Goal: Task Accomplishment & Management: Use online tool/utility

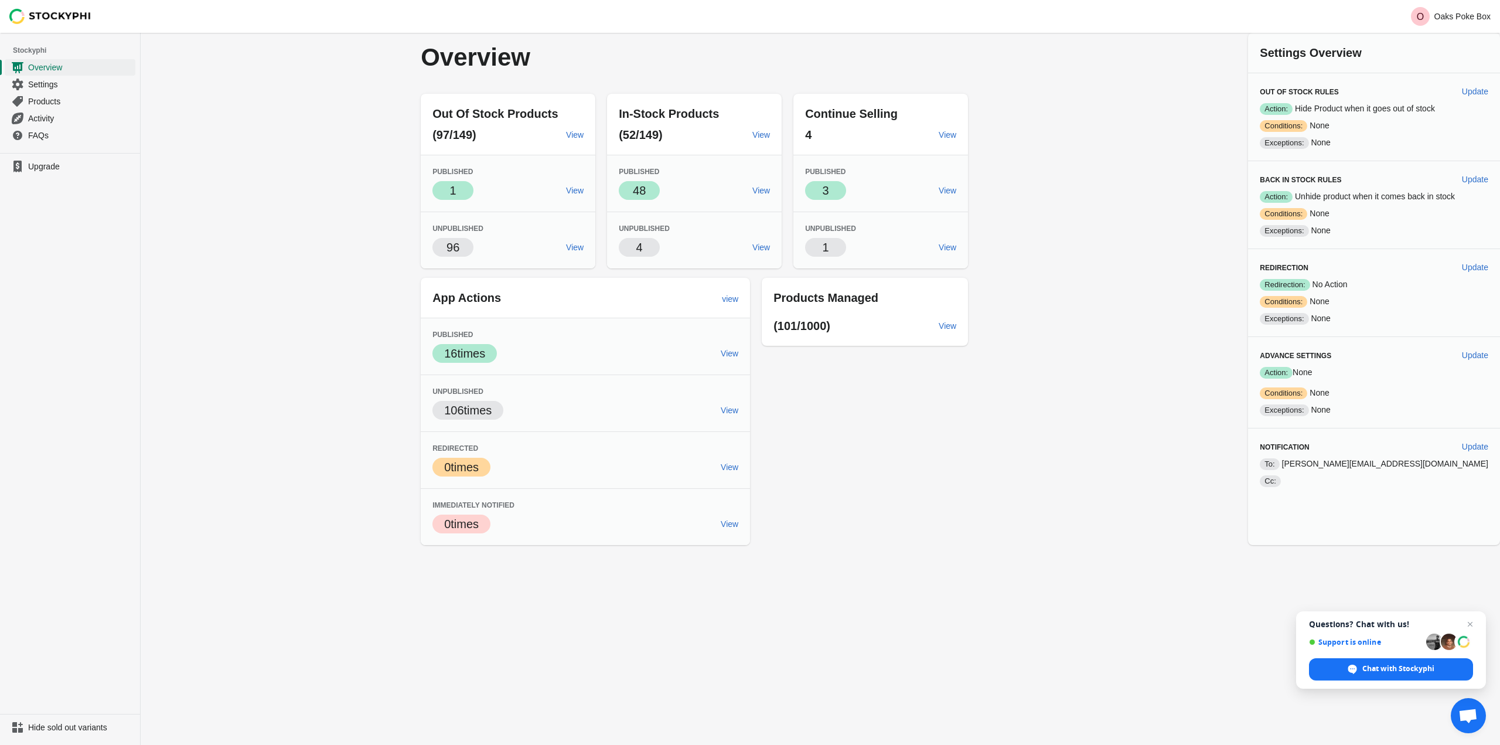
click at [262, 126] on div "Overview Out Of Stock Products (97/149) View Published Success 1 View Unpublish…" at bounding box center [820, 289] width 1359 height 512
click at [55, 104] on span "Products" at bounding box center [80, 101] width 105 height 12
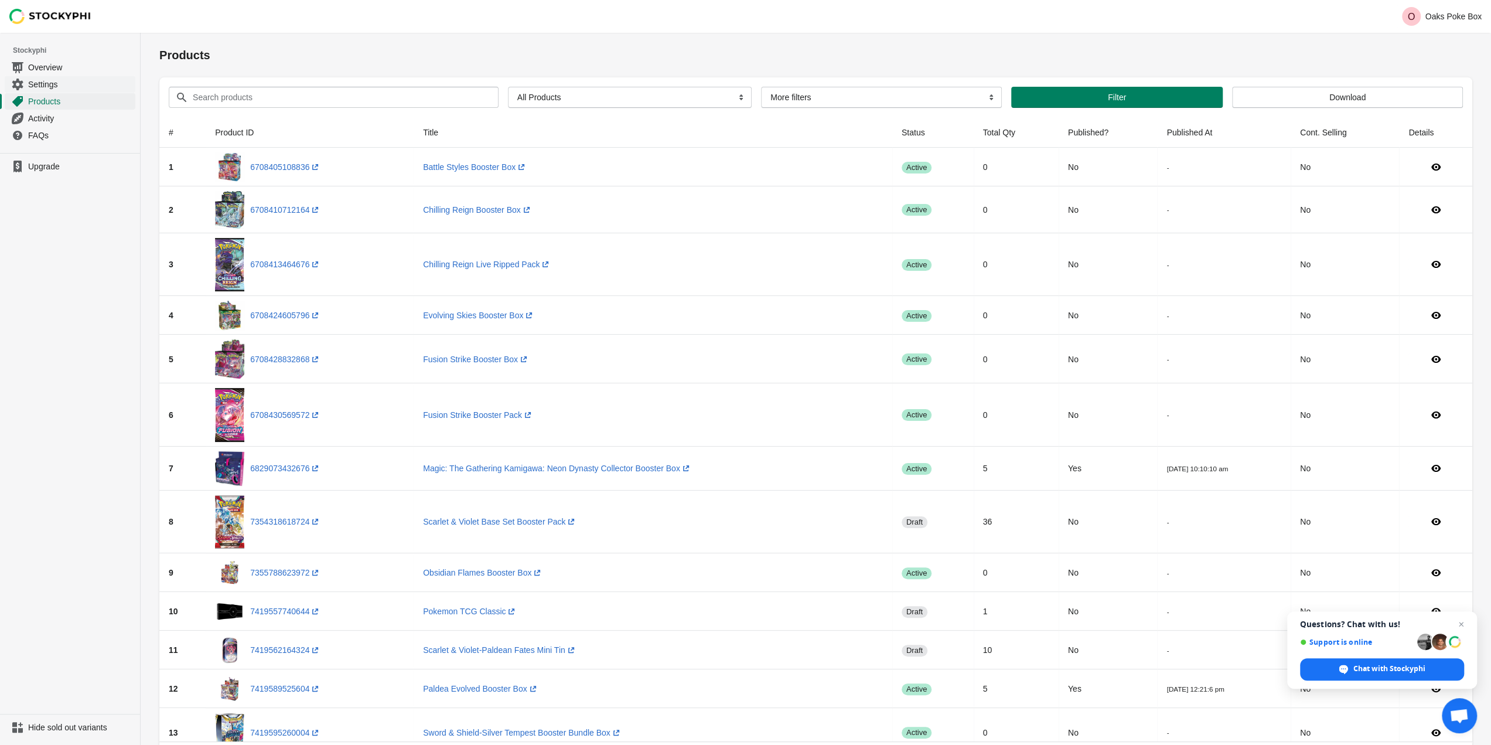
click at [56, 83] on span "Settings" at bounding box center [80, 84] width 105 height 12
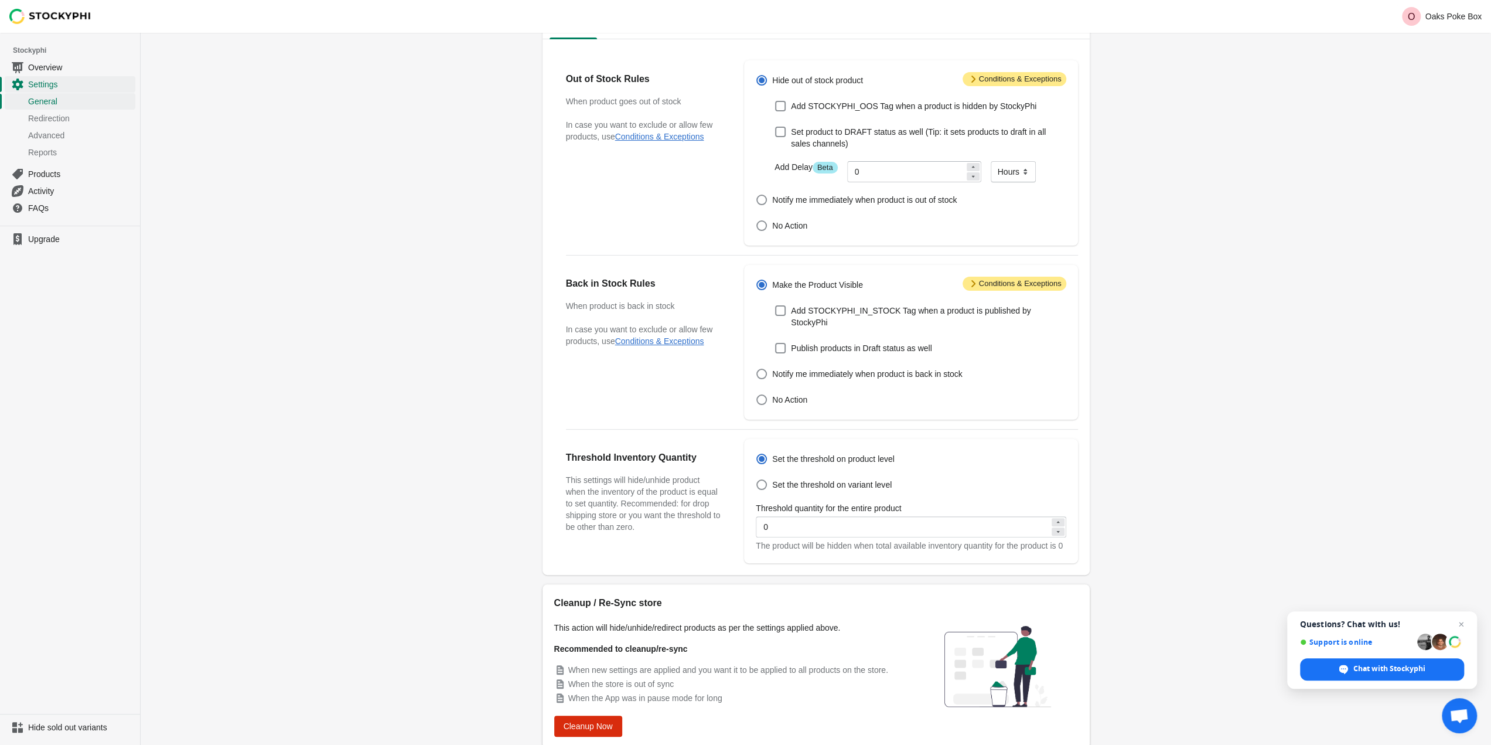
scroll to position [110, 0]
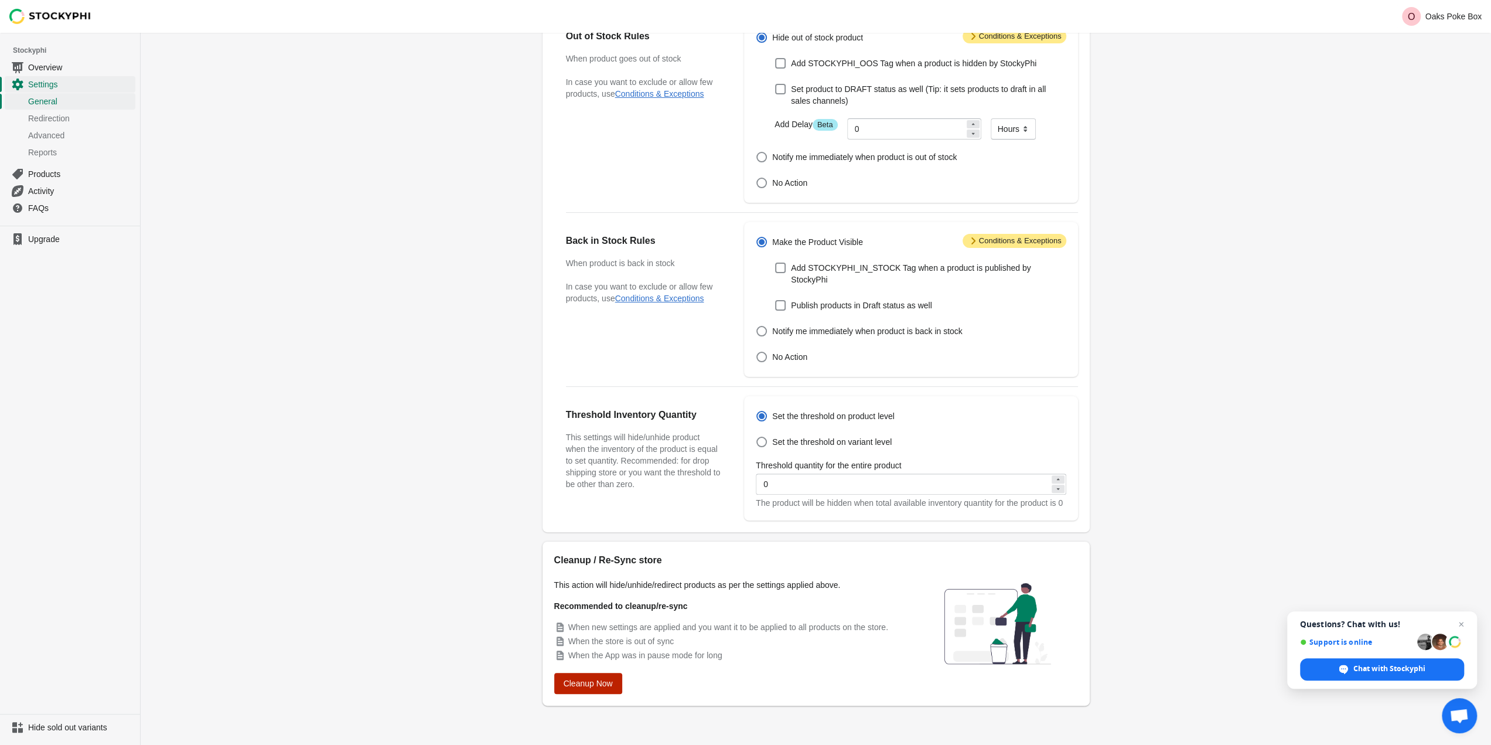
click at [614, 678] on button "Cleanup Now" at bounding box center [588, 682] width 68 height 21
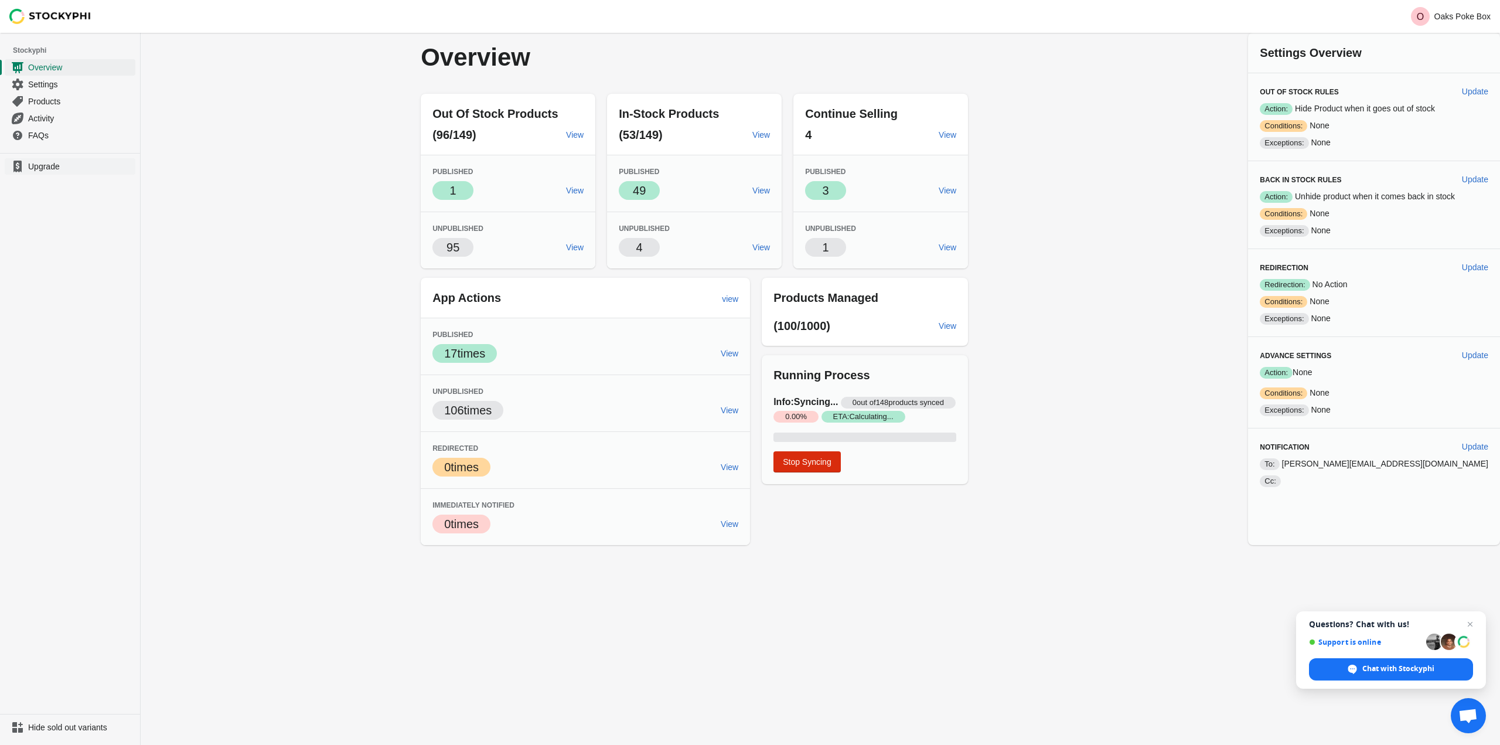
click at [76, 168] on span "Upgrade" at bounding box center [80, 167] width 105 height 12
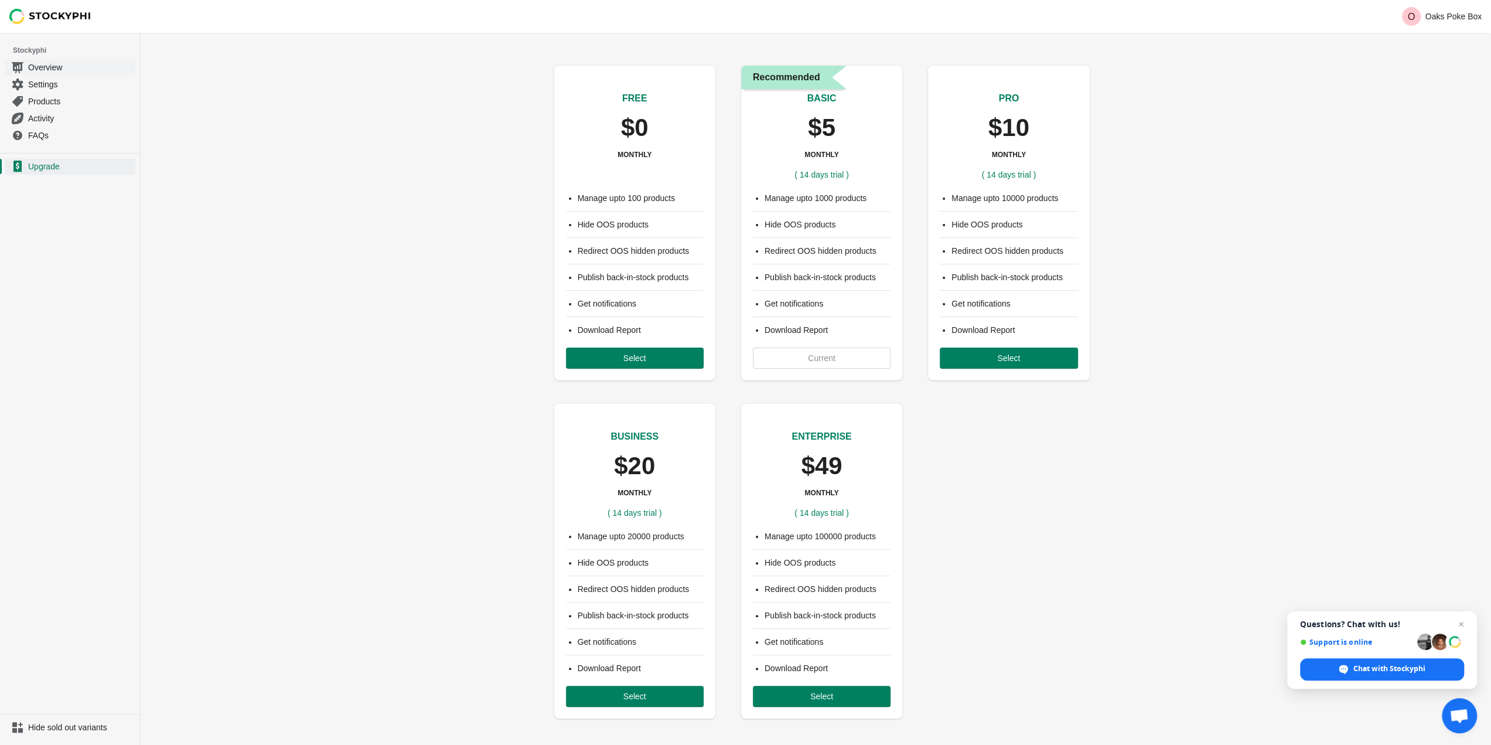
click at [38, 64] on span "Overview" at bounding box center [80, 68] width 105 height 12
